Goal: Task Accomplishment & Management: Complete application form

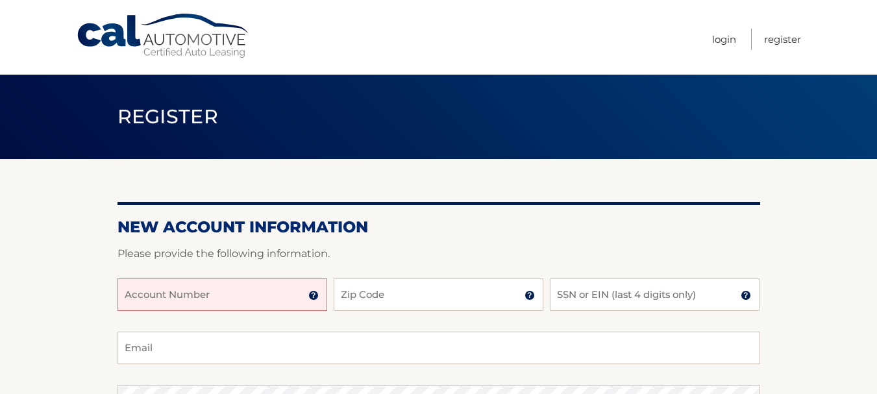
click at [204, 293] on input "Account Number" at bounding box center [222, 294] width 210 height 32
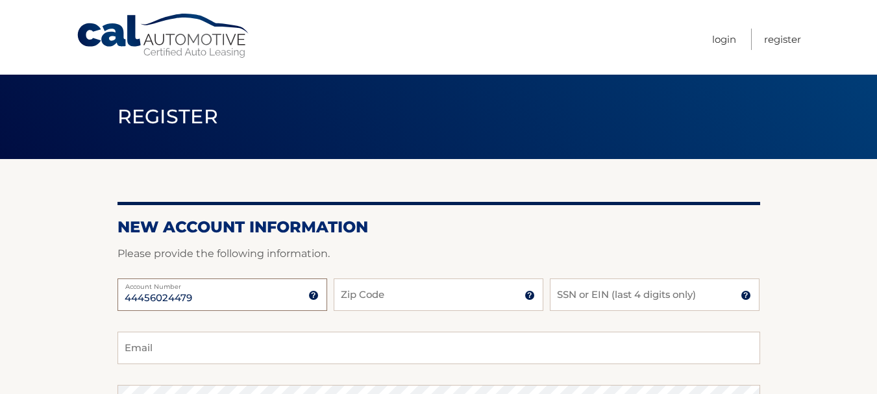
type input "44456024479"
click at [425, 294] on input "Zip Code" at bounding box center [439, 294] width 210 height 32
type input "07305"
type input "[EMAIL_ADDRESS][DOMAIN_NAME]"
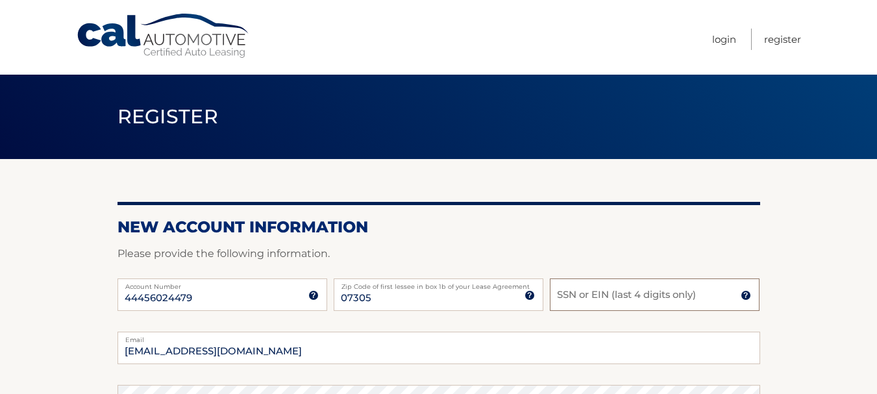
click at [616, 302] on input "SSN or EIN (last 4 digits only)" at bounding box center [655, 294] width 210 height 32
click at [620, 293] on input "SSN or EIN (last 4 digits only)" at bounding box center [655, 294] width 210 height 32
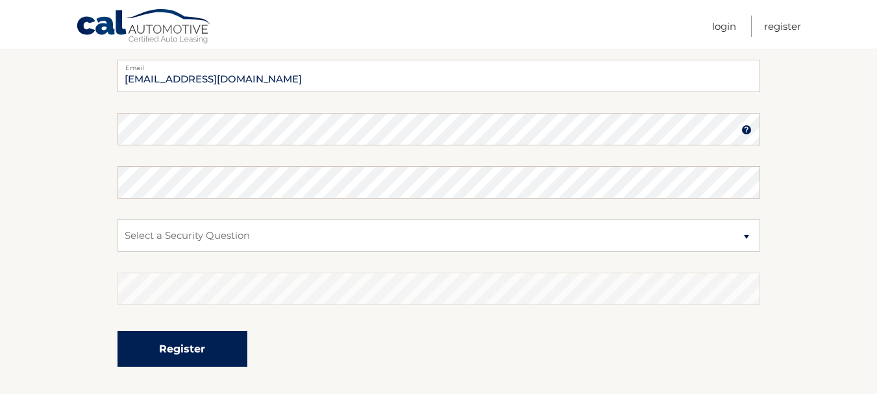
scroll to position [130, 0]
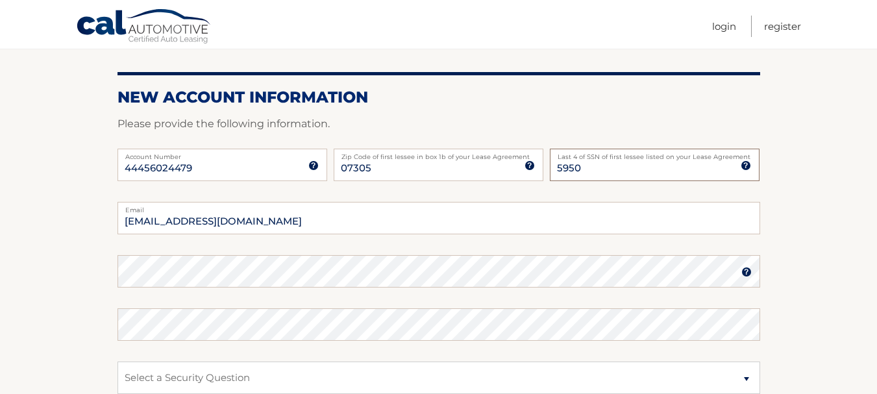
type input "5950"
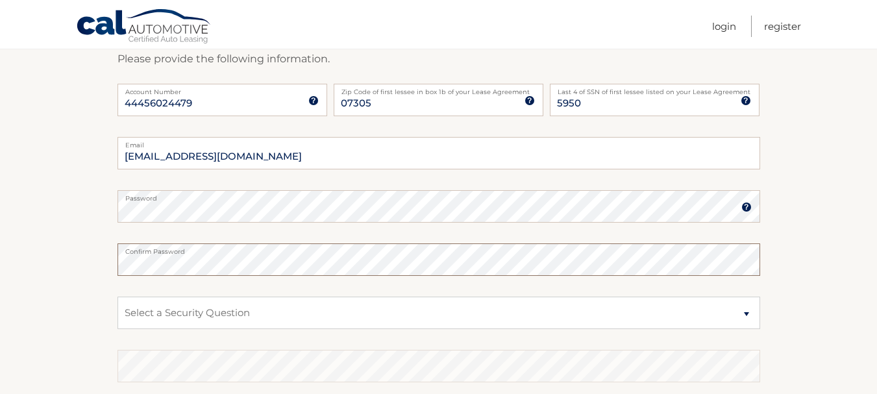
scroll to position [260, 0]
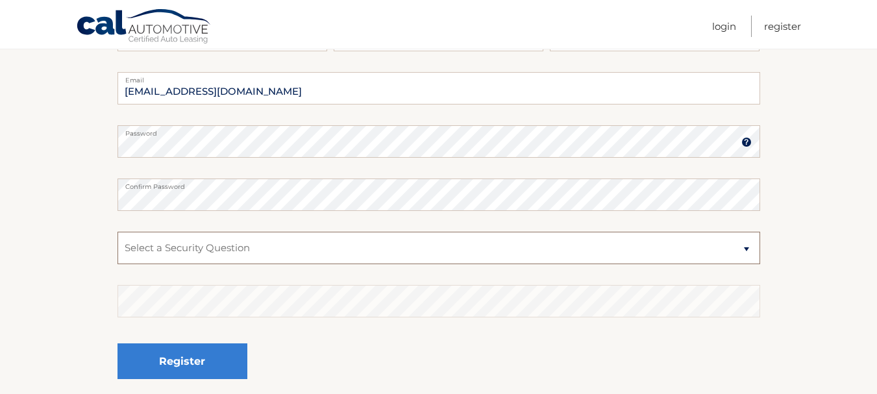
click at [744, 249] on select "Select a Security Question What was the name of your elementary school? What is…" at bounding box center [438, 248] width 642 height 32
select select "1"
click at [117, 232] on select "Select a Security Question What was the name of your elementary school? What is…" at bounding box center [438, 248] width 642 height 32
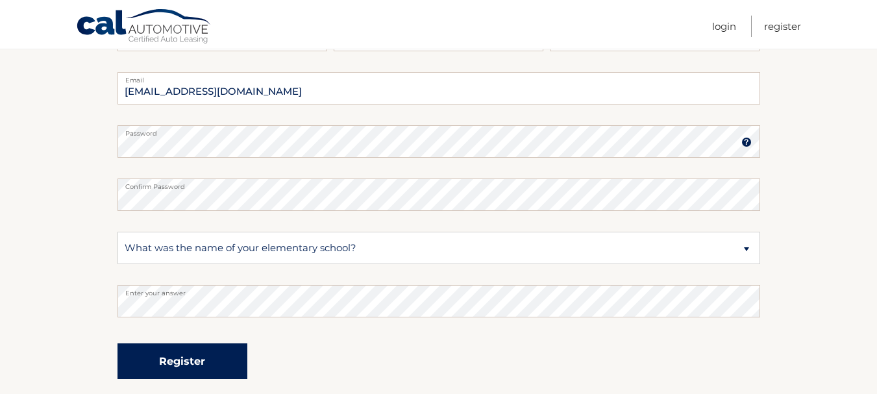
click at [180, 360] on button "Register" at bounding box center [182, 361] width 130 height 36
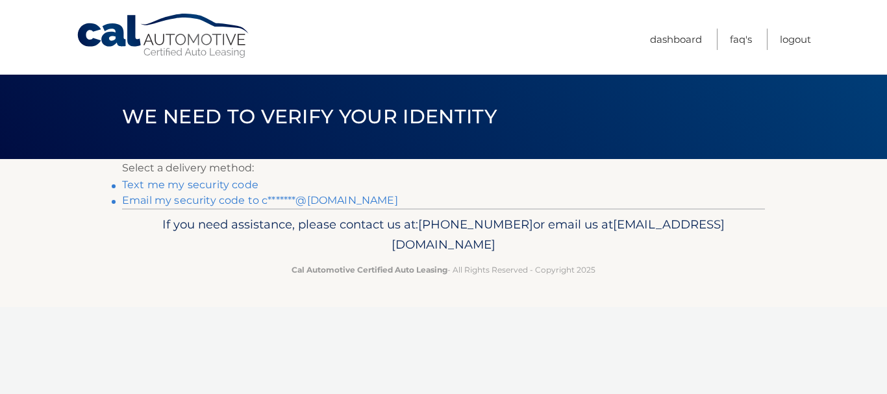
click at [237, 187] on link "Text me my security code" at bounding box center [190, 184] width 136 height 12
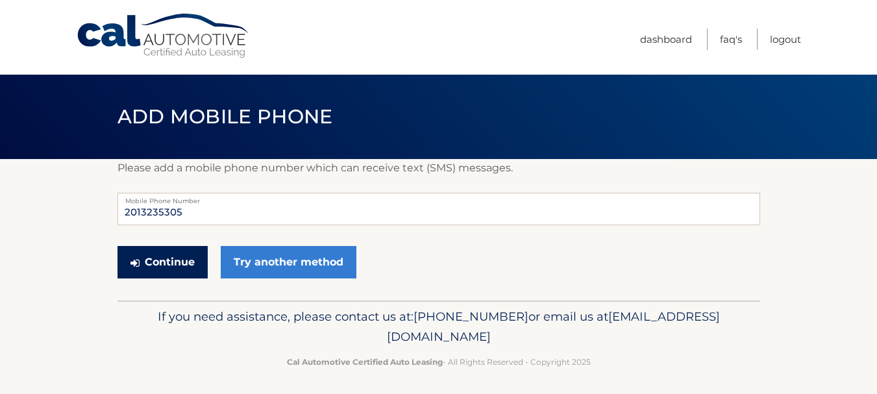
click at [189, 260] on button "Continue" at bounding box center [162, 262] width 90 height 32
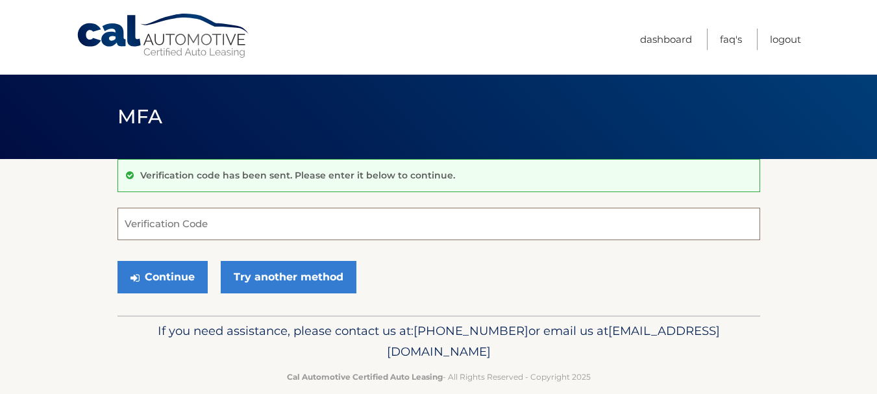
click at [199, 225] on input "Verification Code" at bounding box center [438, 224] width 642 height 32
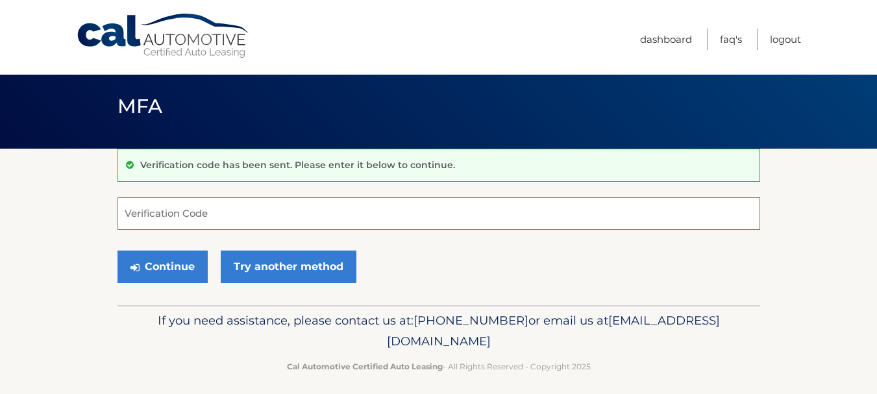
scroll to position [19, 0]
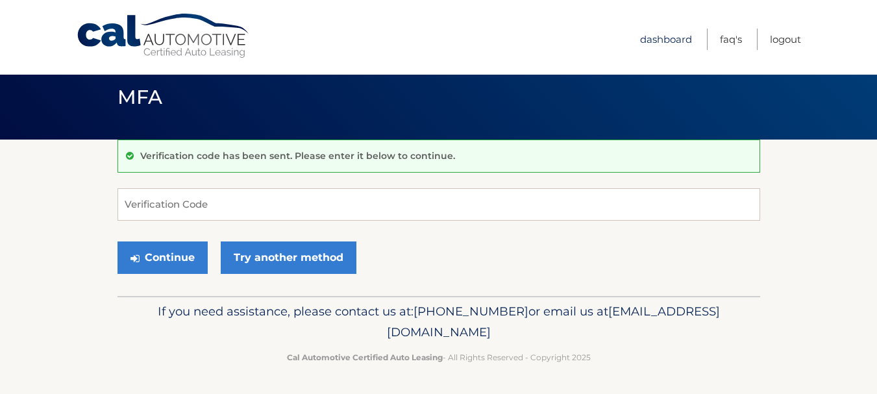
click at [665, 41] on link "Dashboard" at bounding box center [666, 39] width 52 height 21
